Goal: Task Accomplishment & Management: Manage account settings

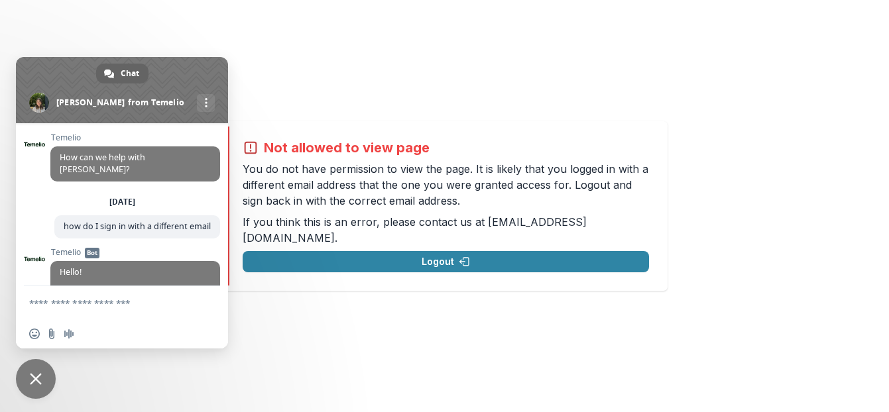
scroll to position [170, 0]
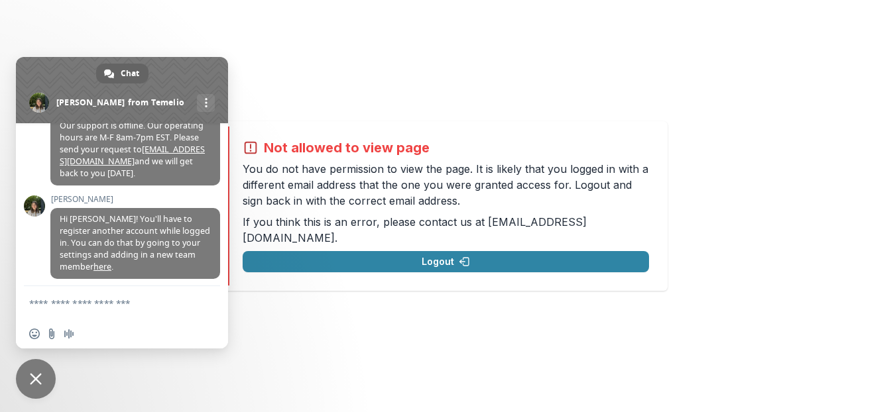
click at [25, 392] on span "Close chat" at bounding box center [36, 379] width 40 height 40
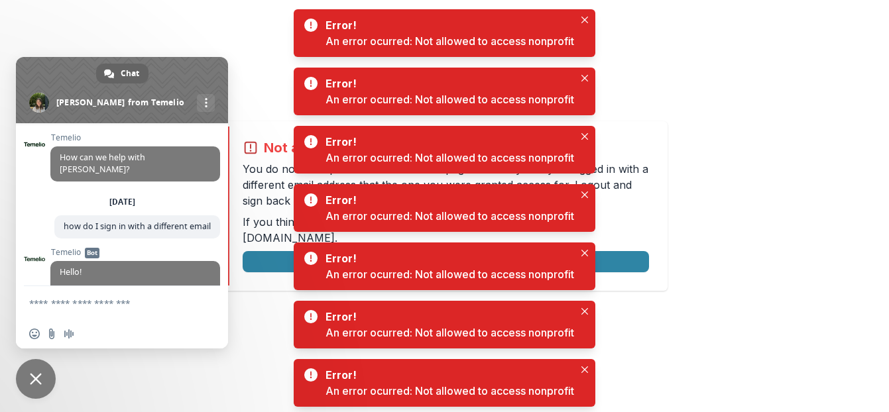
scroll to position [170, 0]
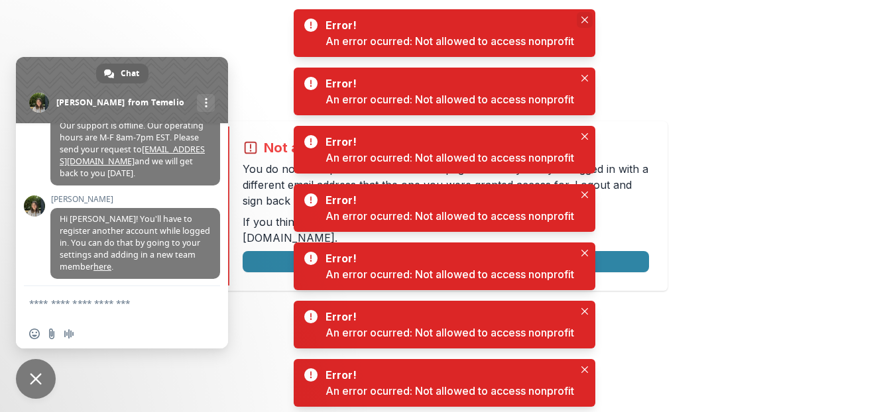
click at [585, 20] on icon "Close" at bounding box center [584, 20] width 7 height 7
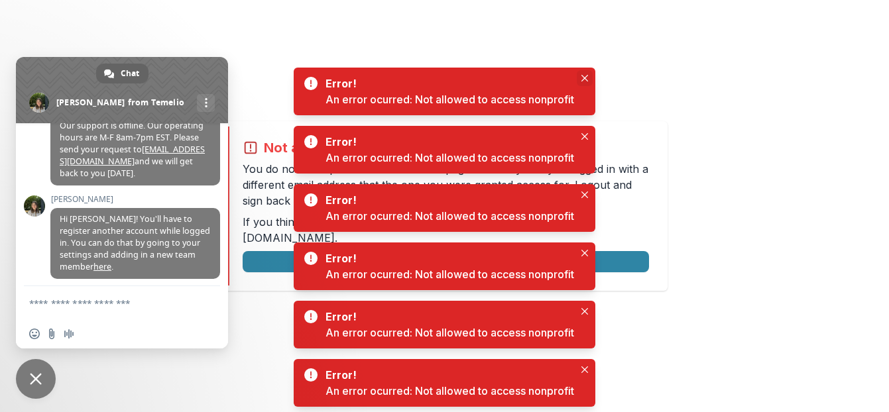
click at [586, 72] on button "Close" at bounding box center [585, 78] width 16 height 16
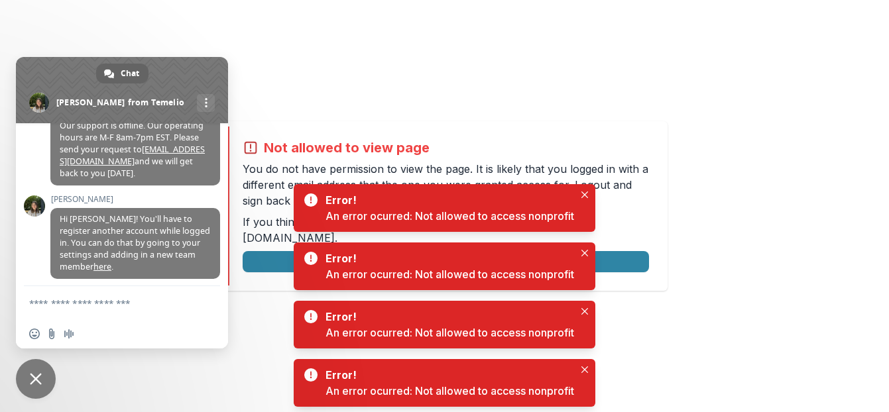
click at [584, 117] on div "Not allowed to view page You do not have permission to view the page. It is lik…" at bounding box center [444, 206] width 889 height 412
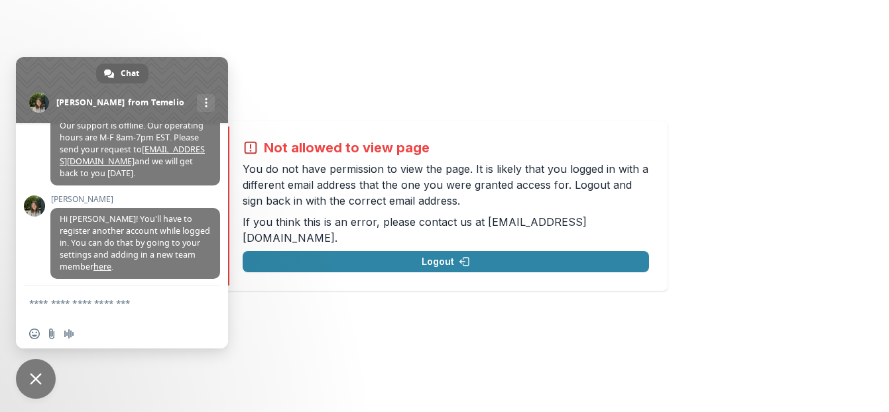
click at [42, 381] on span "Close chat" at bounding box center [36, 379] width 40 height 40
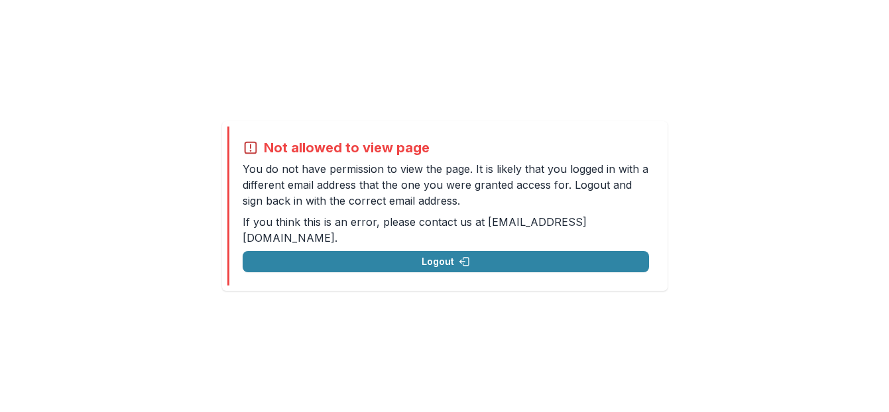
click at [373, 221] on p "If you think this is an error, please contact us at [EMAIL_ADDRESS][DOMAIN_NAME…" at bounding box center [446, 230] width 406 height 32
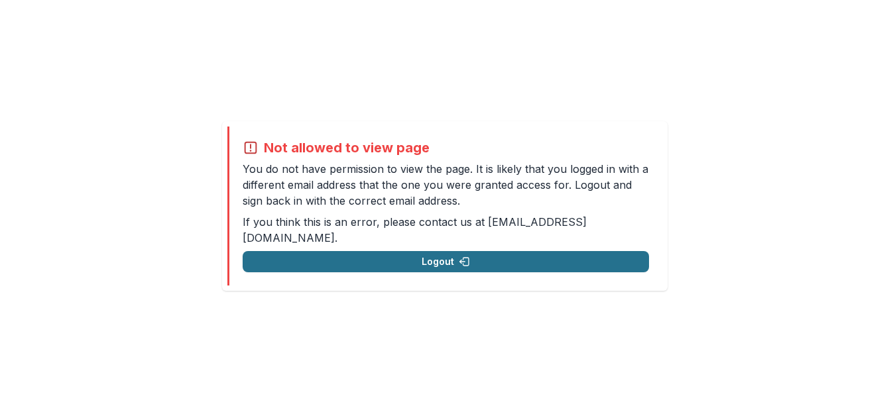
click at [404, 256] on button "Logout" at bounding box center [446, 261] width 406 height 21
